Goal: Check status: Check status

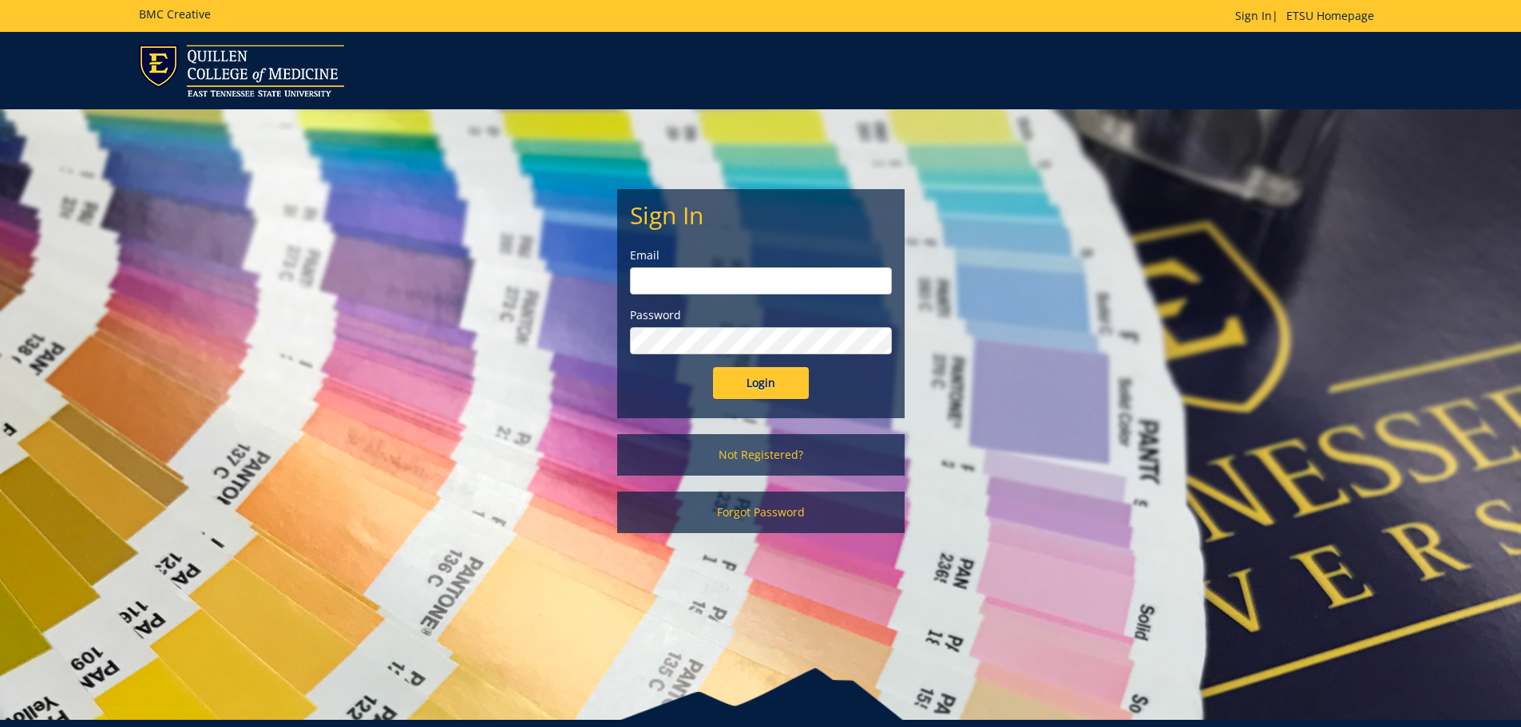
type input "[EMAIL_ADDRESS][DOMAIN_NAME]"
click at [721, 396] on input "Login" at bounding box center [761, 383] width 96 height 32
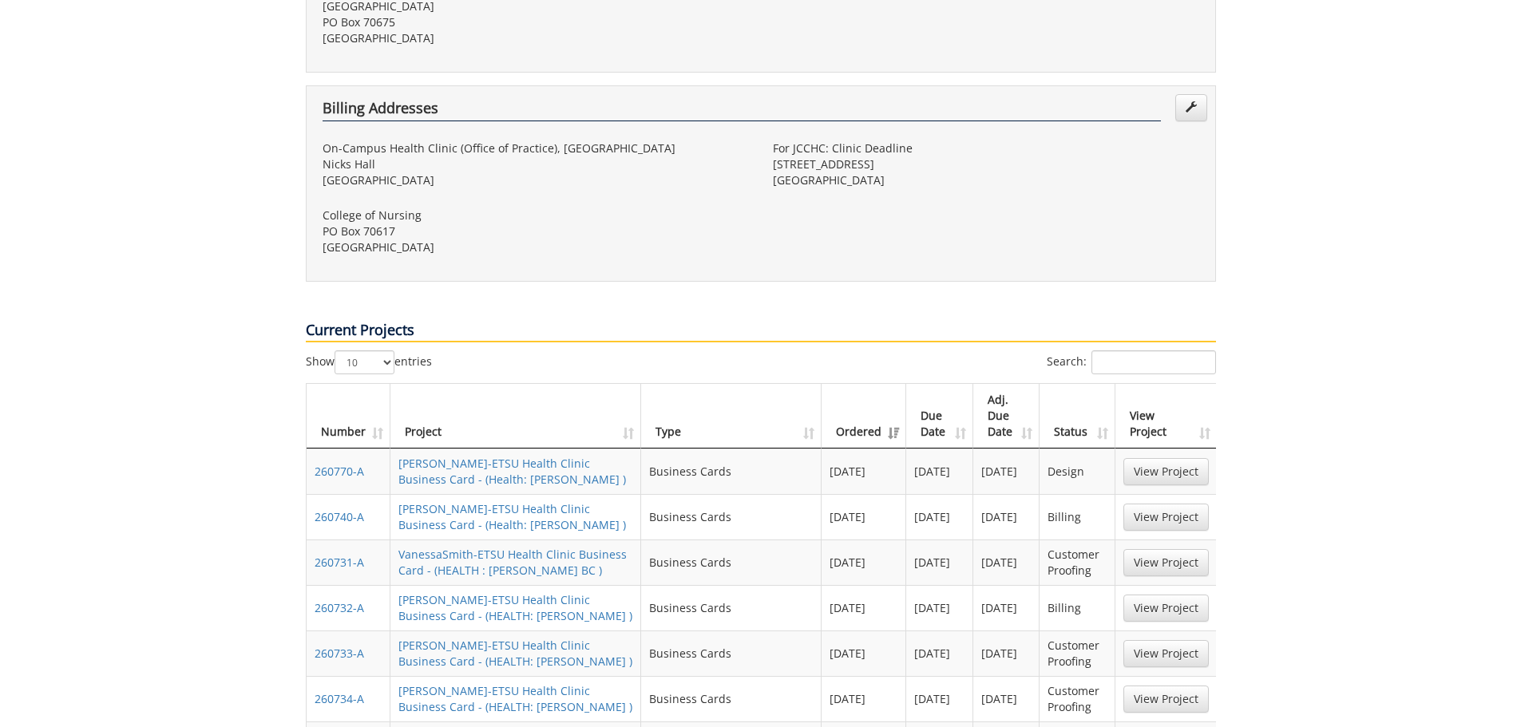
scroll to position [639, 0]
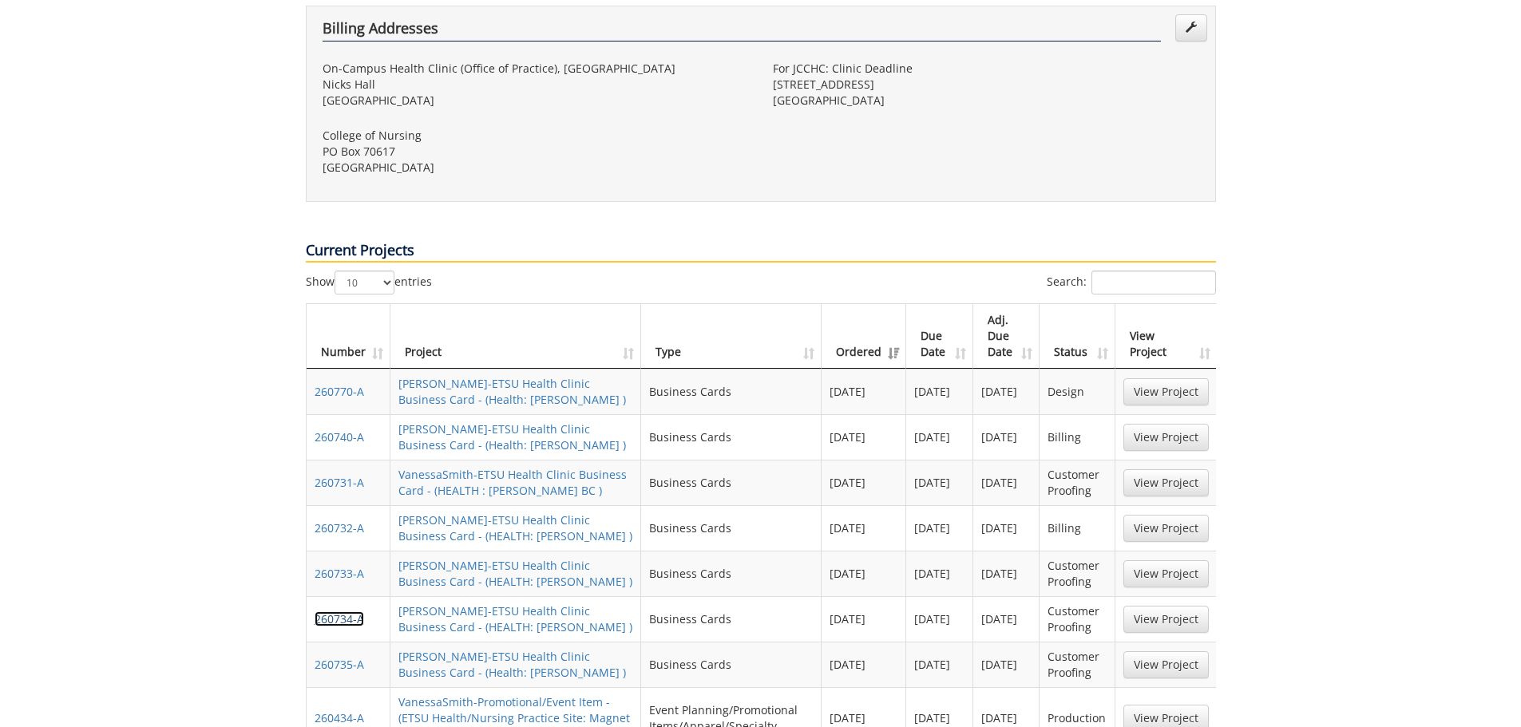
click at [328, 611] on link "260734-A" at bounding box center [339, 618] width 49 height 15
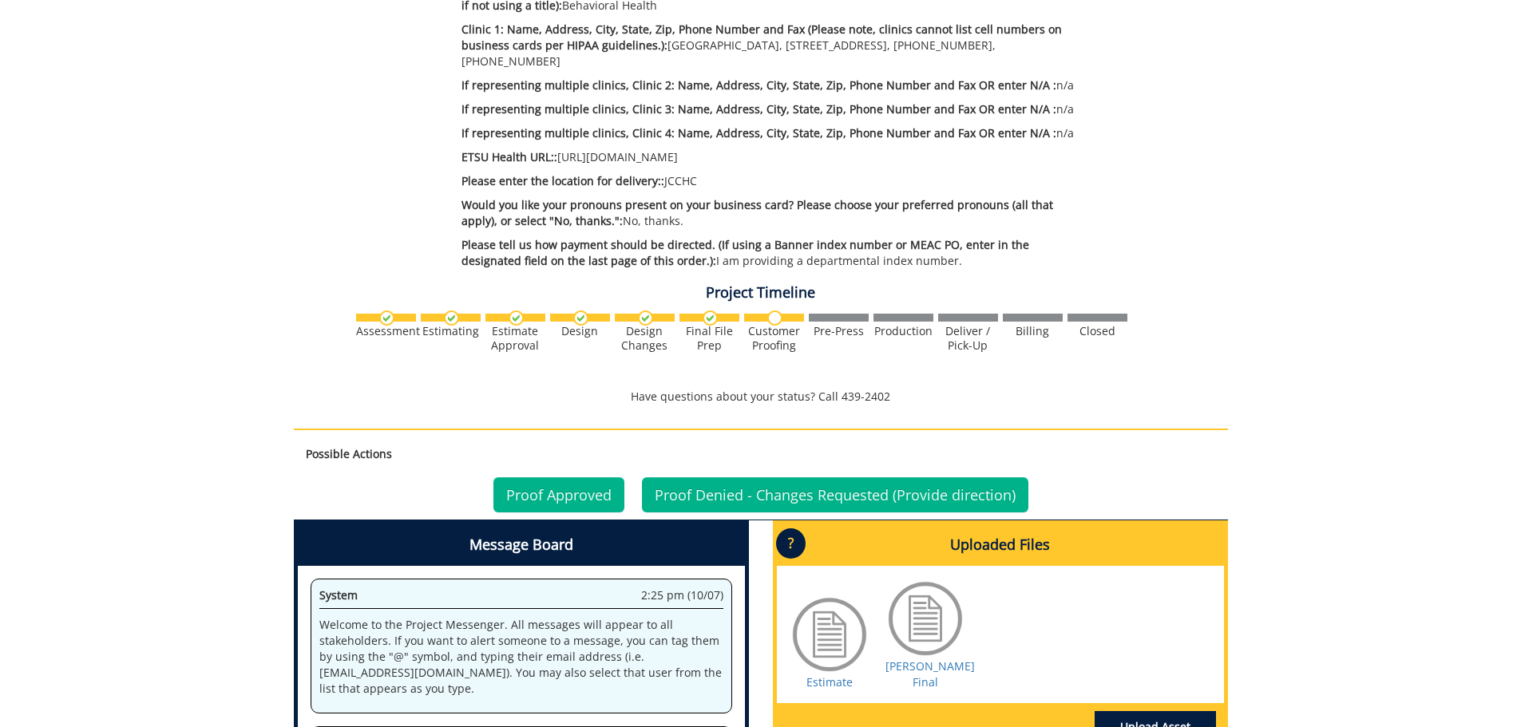
scroll to position [798, 0]
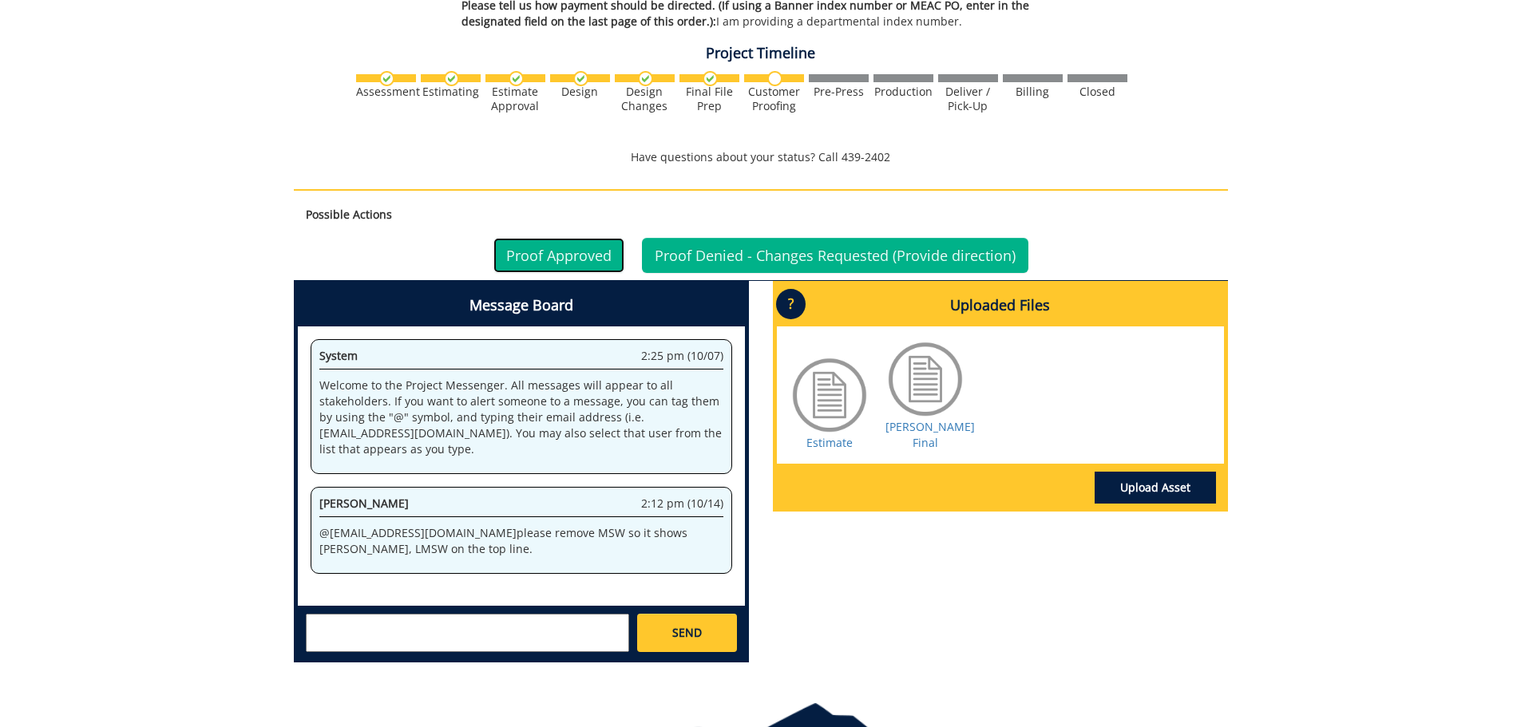
click at [554, 255] on link "Proof Approved" at bounding box center [558, 255] width 131 height 35
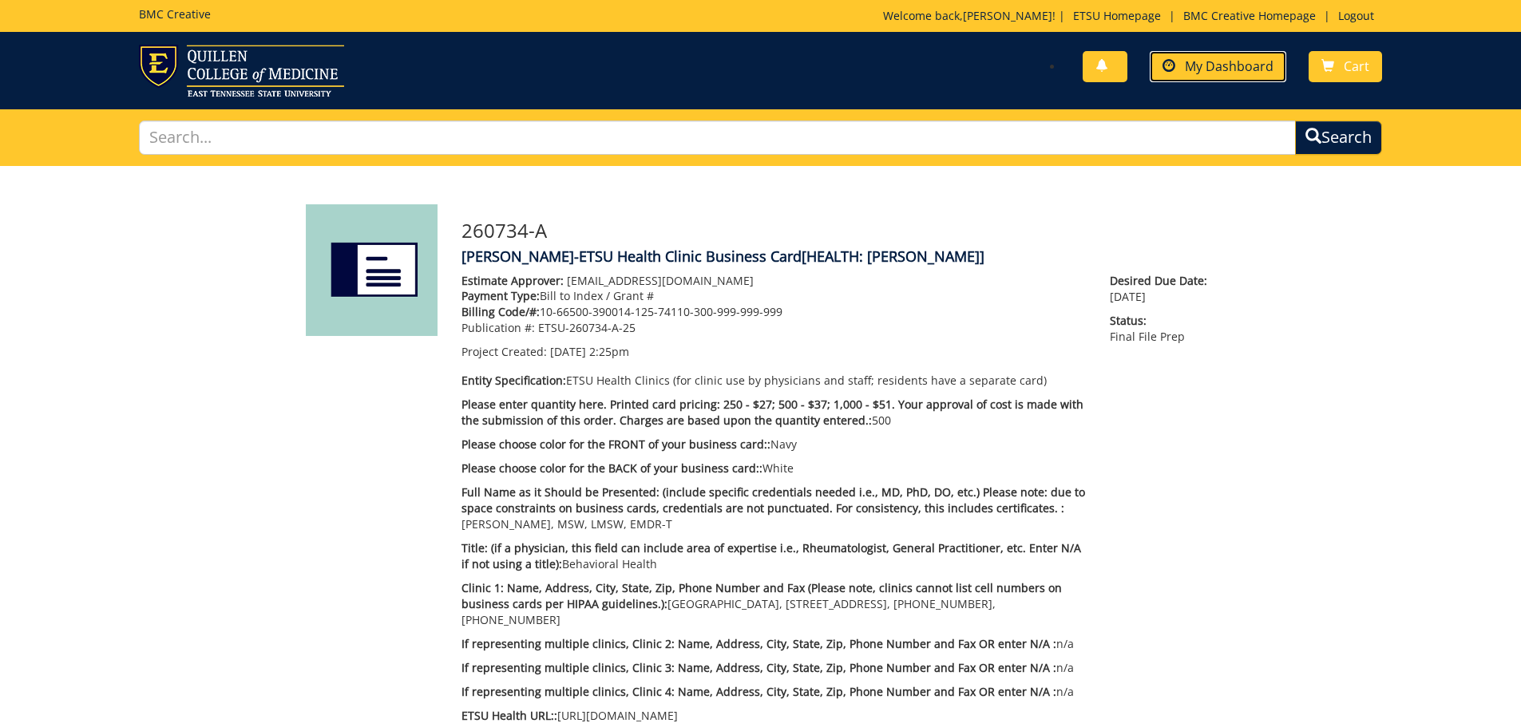
click at [1251, 77] on link "My Dashboard" at bounding box center [1218, 66] width 137 height 31
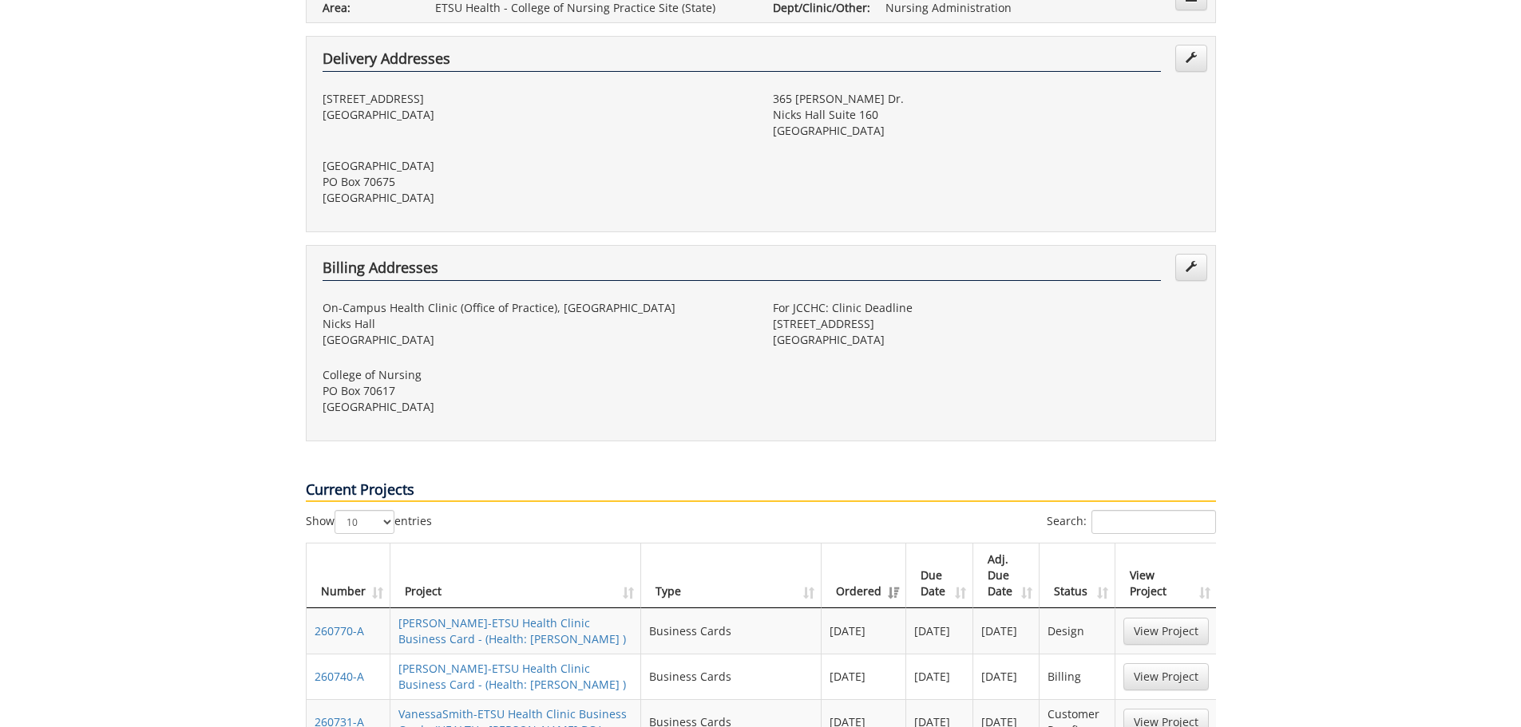
scroll to position [639, 0]
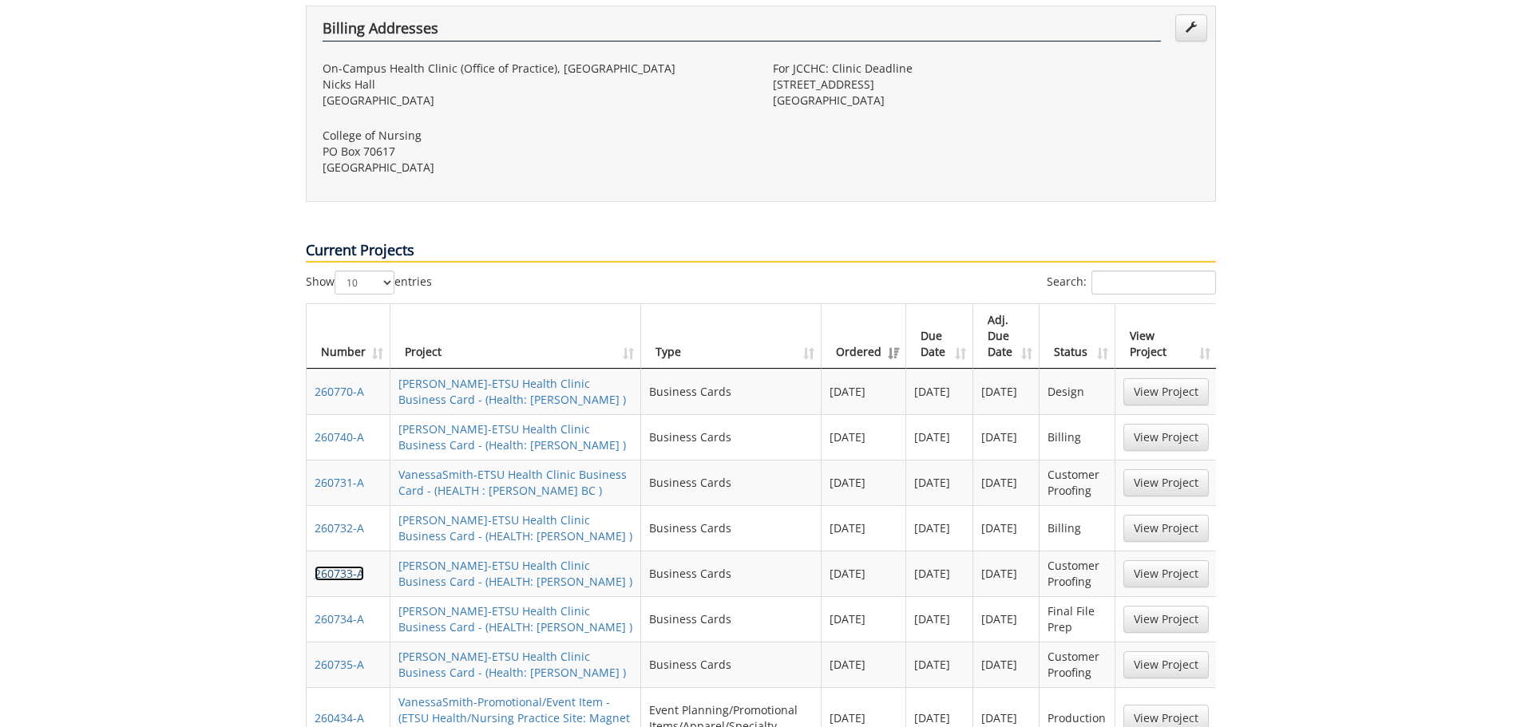
click at [338, 566] on link "260733-A" at bounding box center [339, 573] width 49 height 15
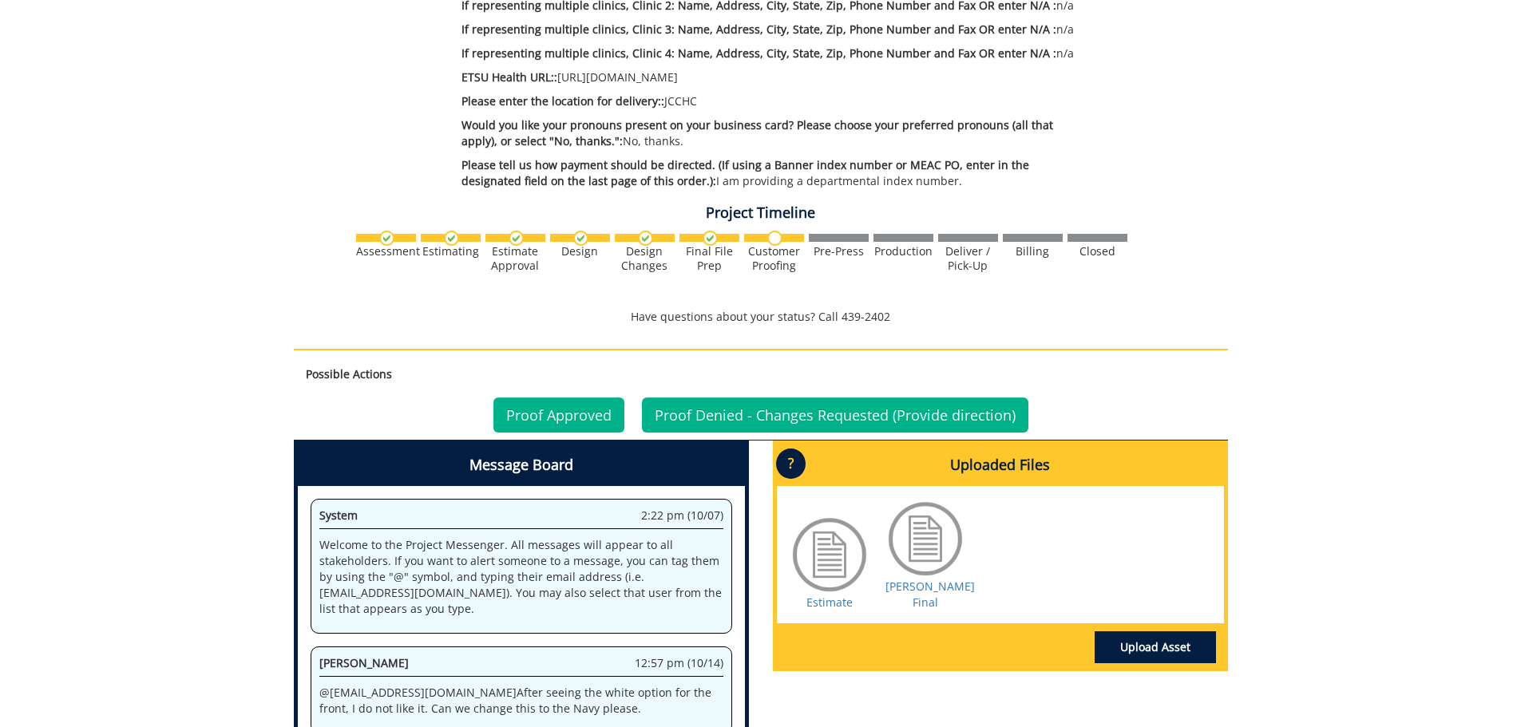
scroll to position [718, 0]
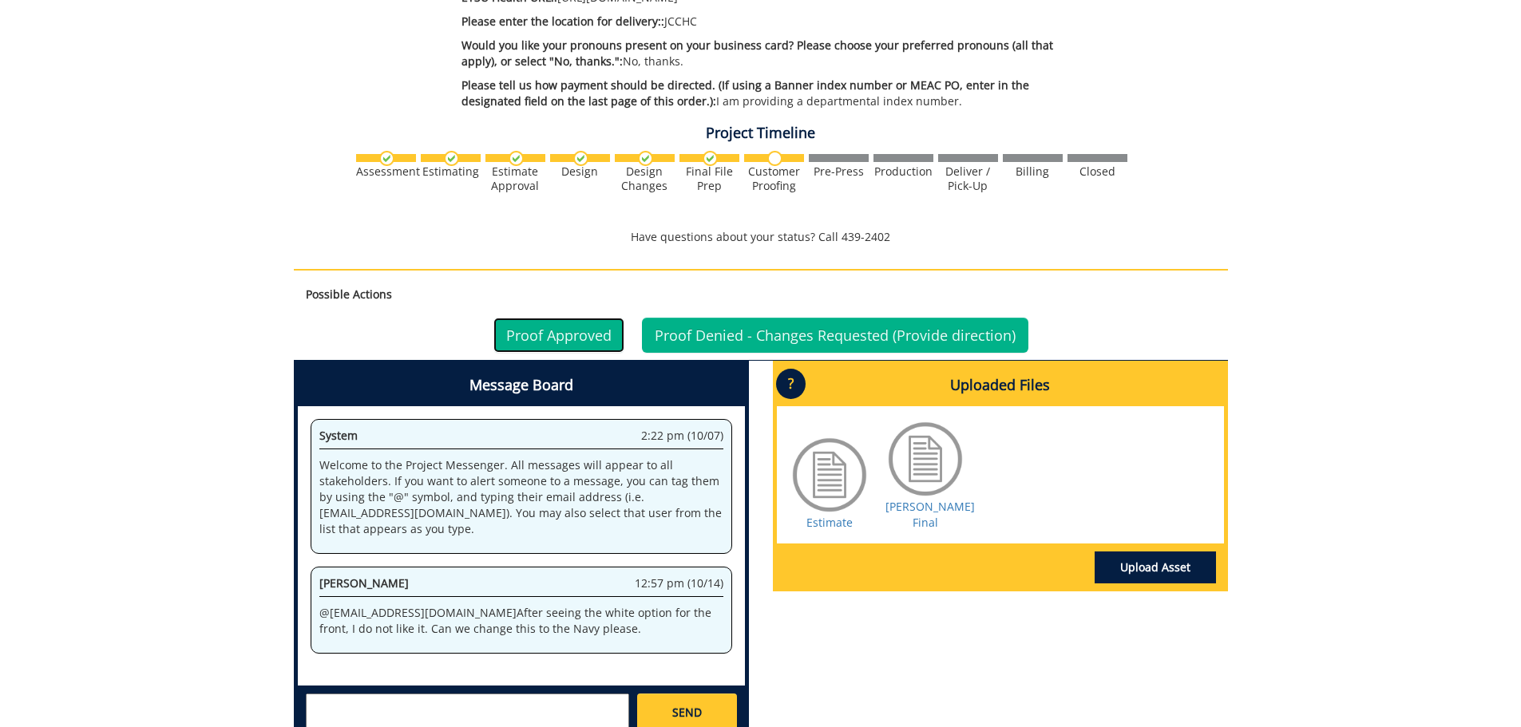
click at [554, 334] on link "Proof Approved" at bounding box center [558, 335] width 131 height 35
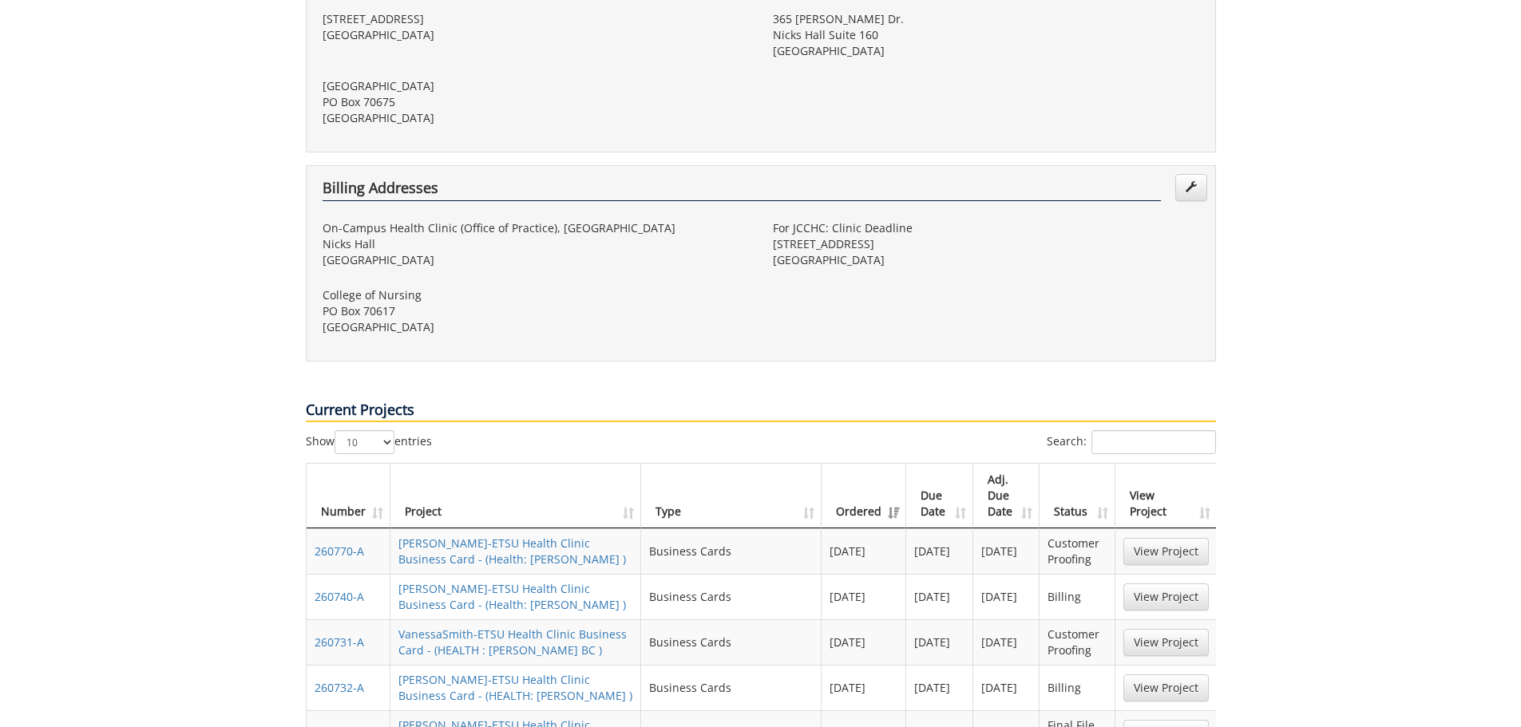
scroll to position [639, 0]
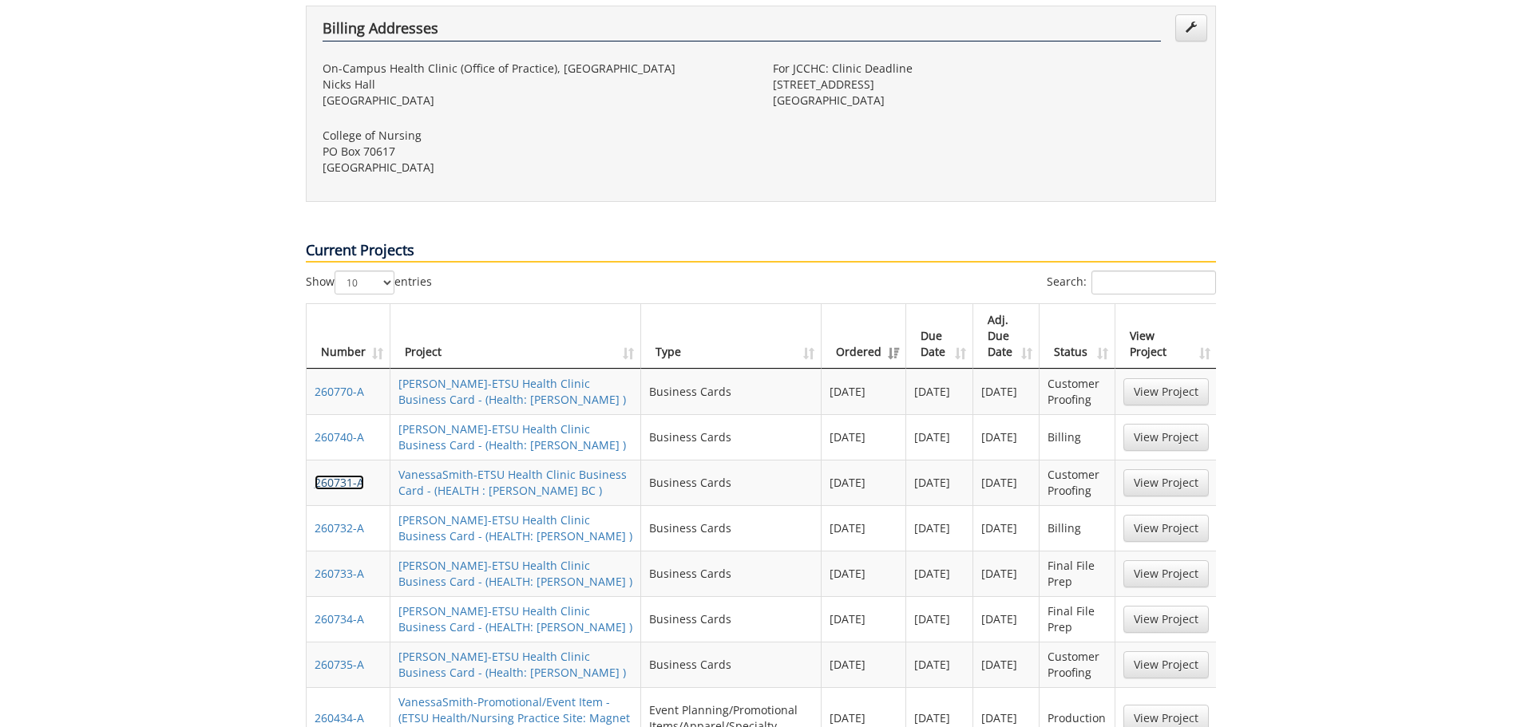
click at [341, 483] on link "260731-A" at bounding box center [339, 482] width 49 height 15
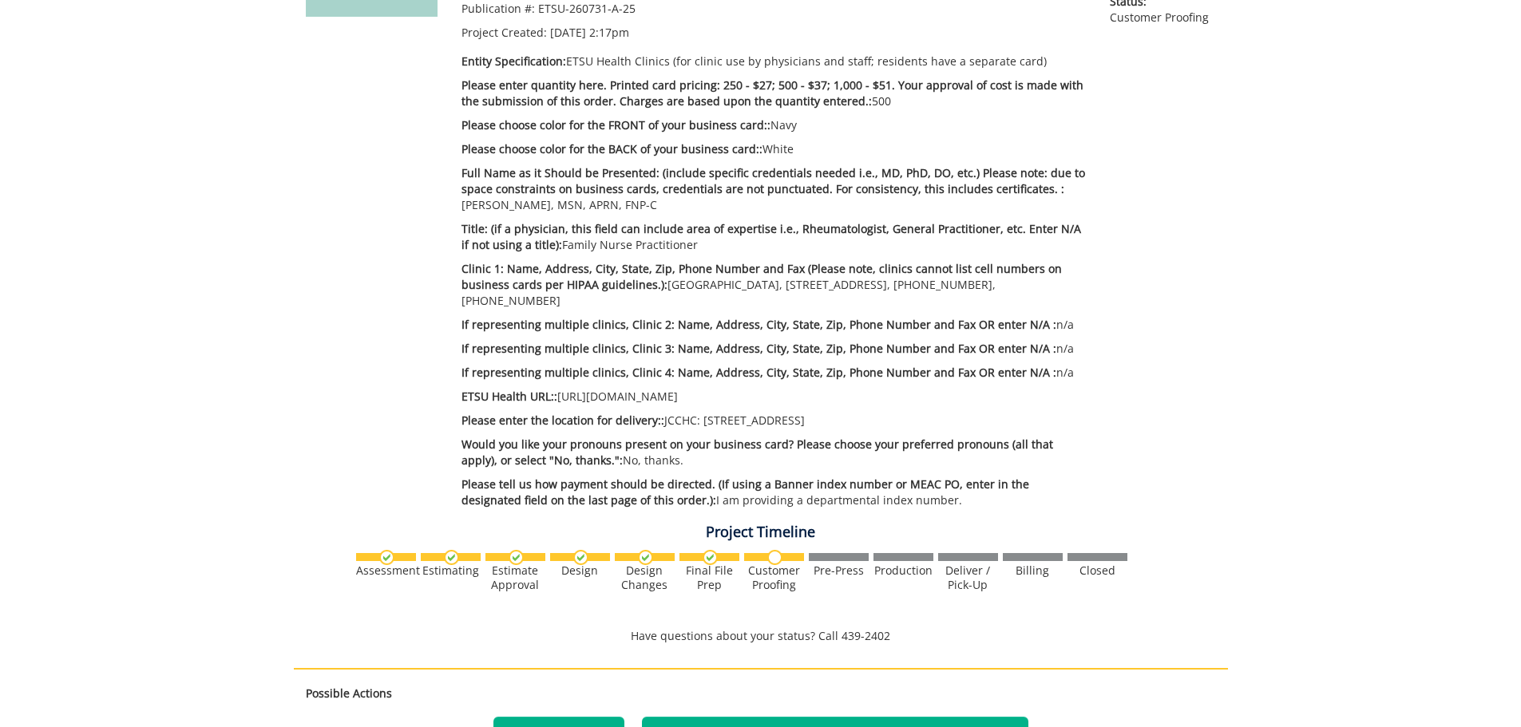
scroll to position [399, 0]
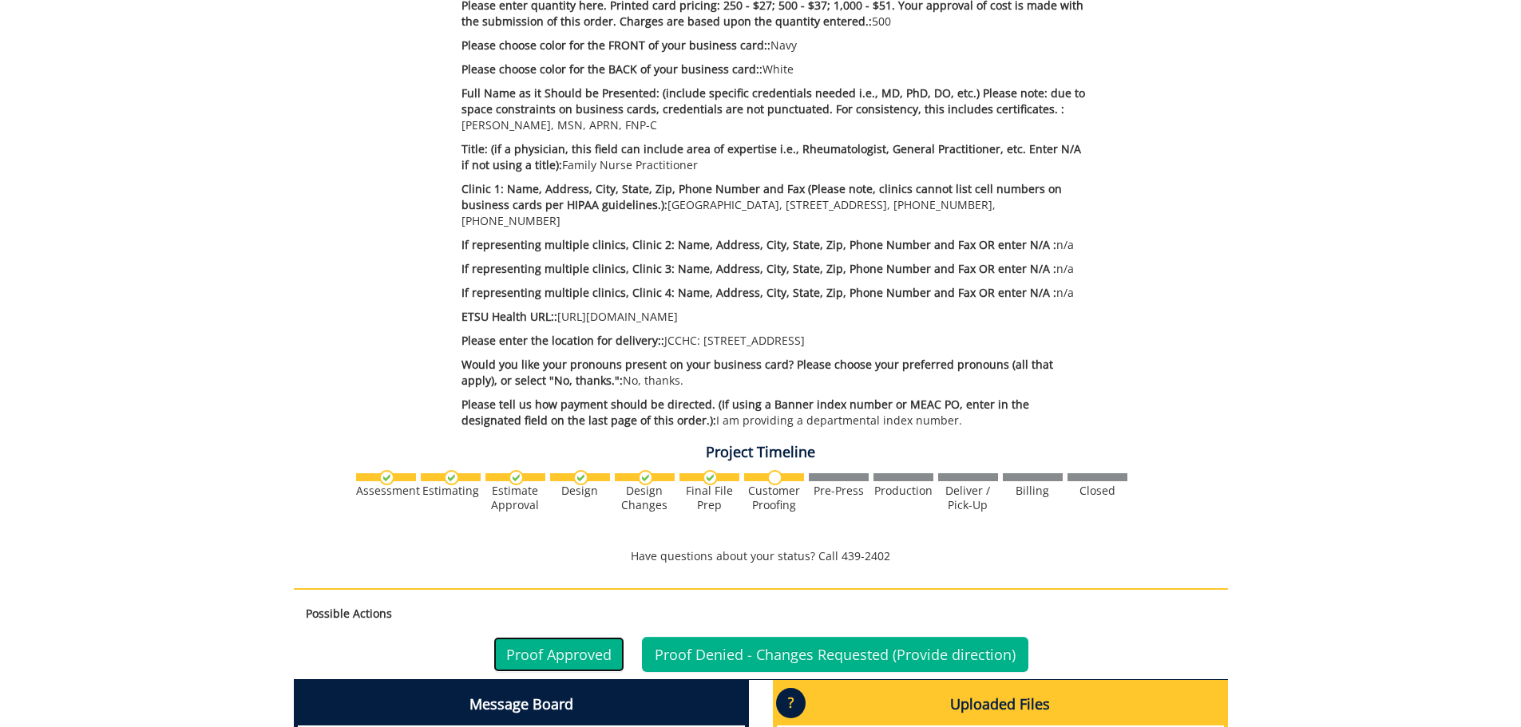
click at [561, 653] on link "Proof Approved" at bounding box center [558, 654] width 131 height 35
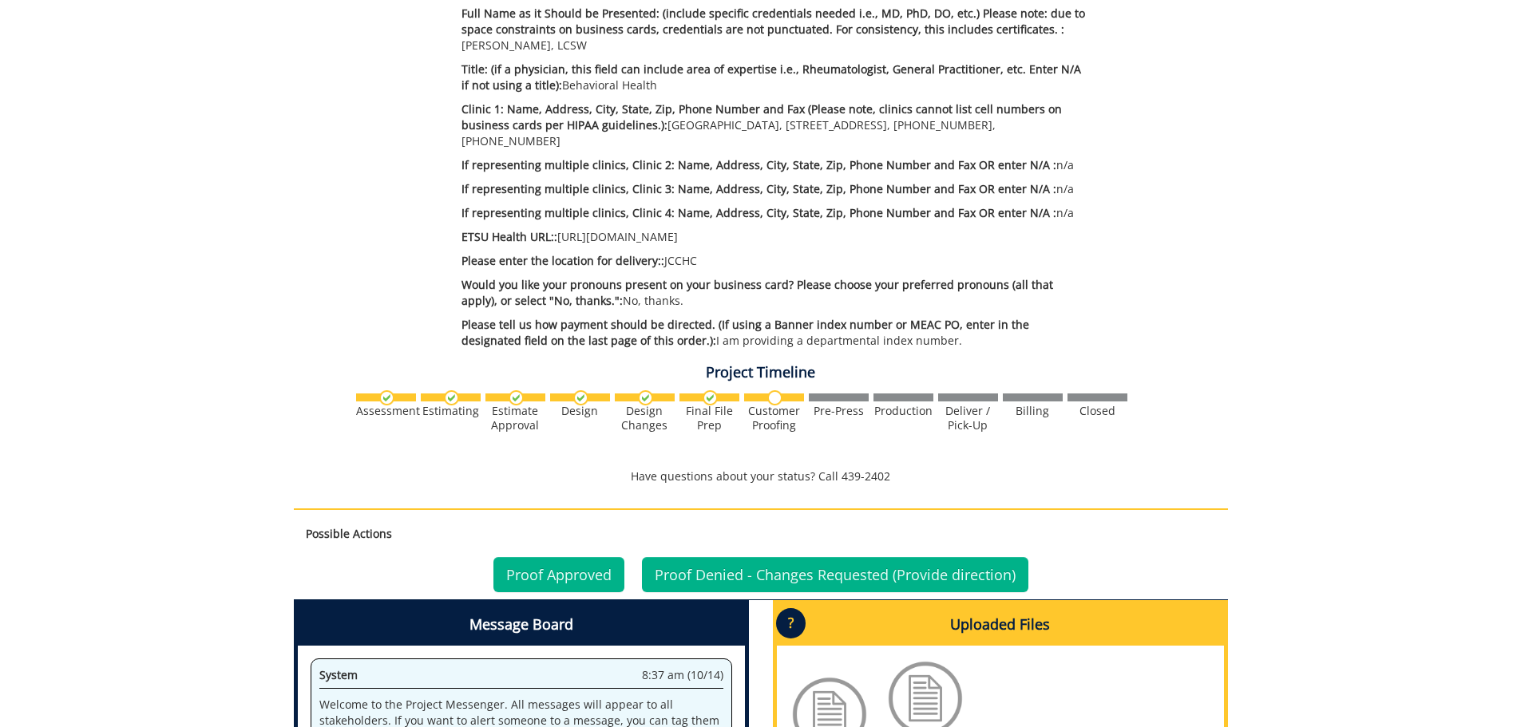
scroll to position [798, 0]
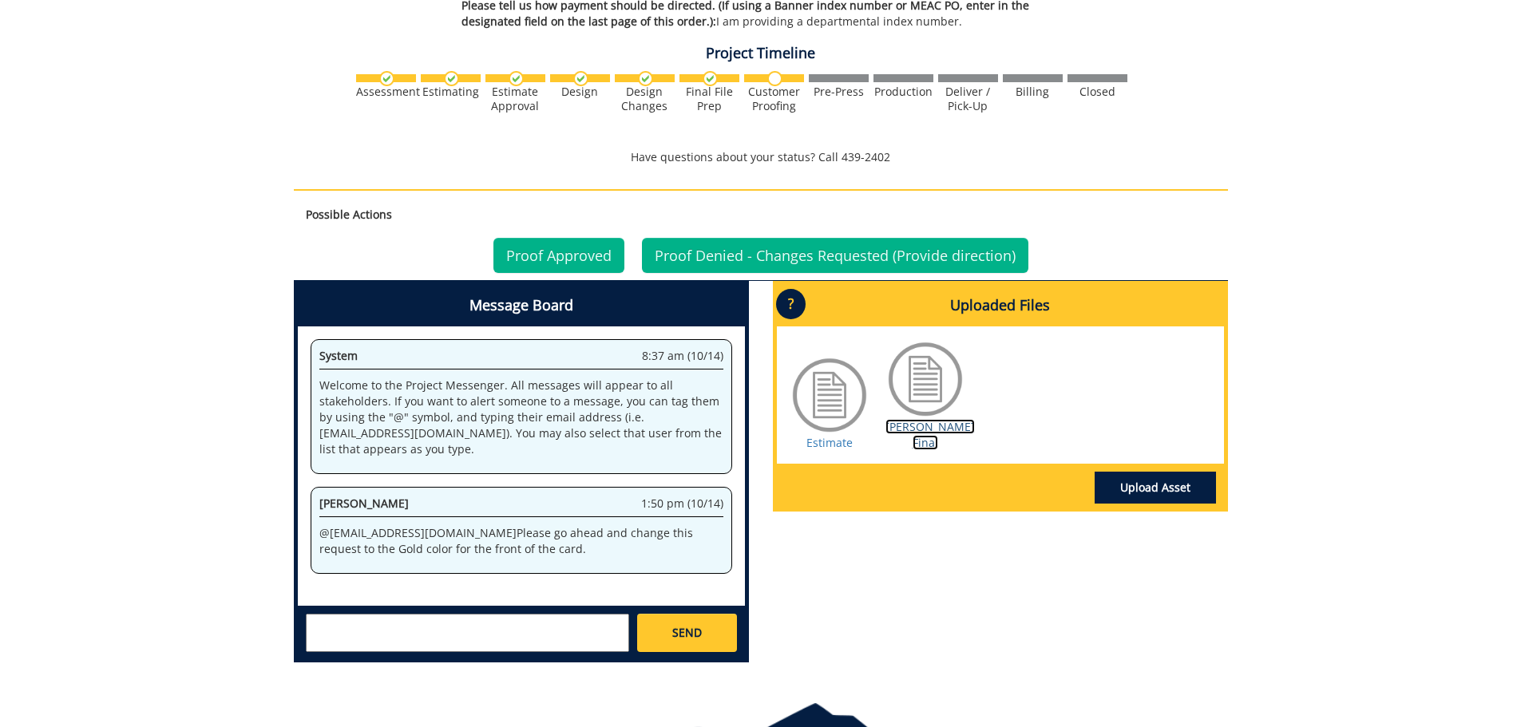
click at [925, 426] on link "Mingo BC Final" at bounding box center [929, 434] width 89 height 31
click at [766, 253] on link "Proof Denied - Changes Requested (Provide direction)" at bounding box center [835, 255] width 386 height 35
